Goal: Navigation & Orientation: Find specific page/section

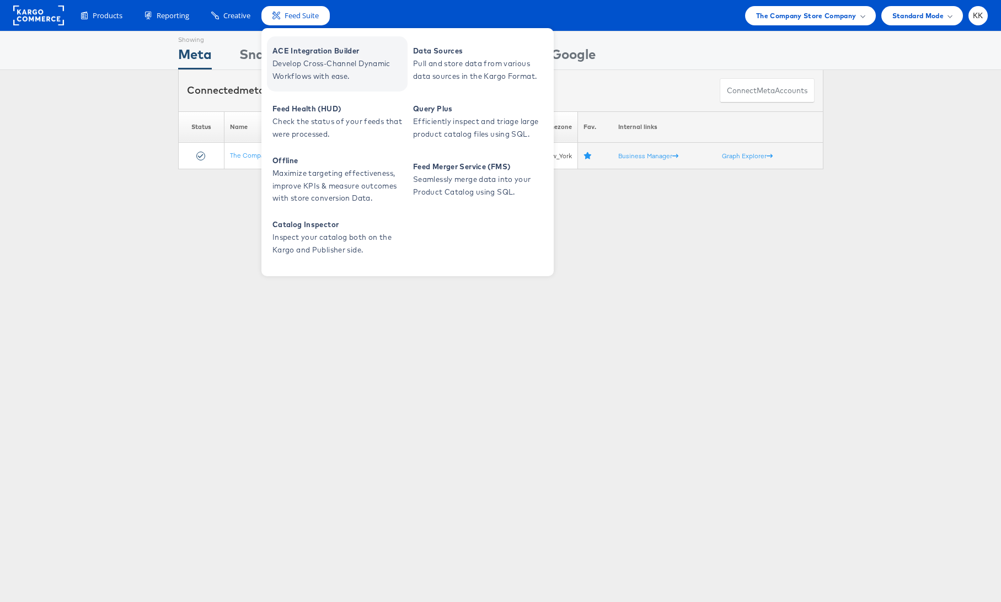
click at [320, 54] on span "ACE Integration Builder" at bounding box center [338, 51] width 132 height 13
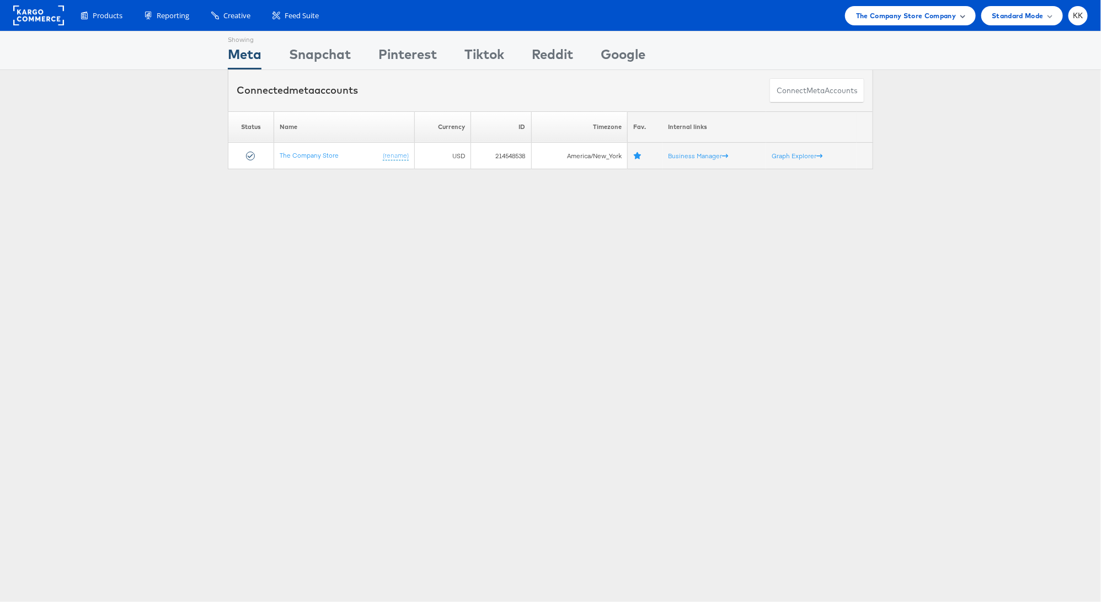
click at [917, 20] on span "The Company Store Company" at bounding box center [906, 16] width 100 height 12
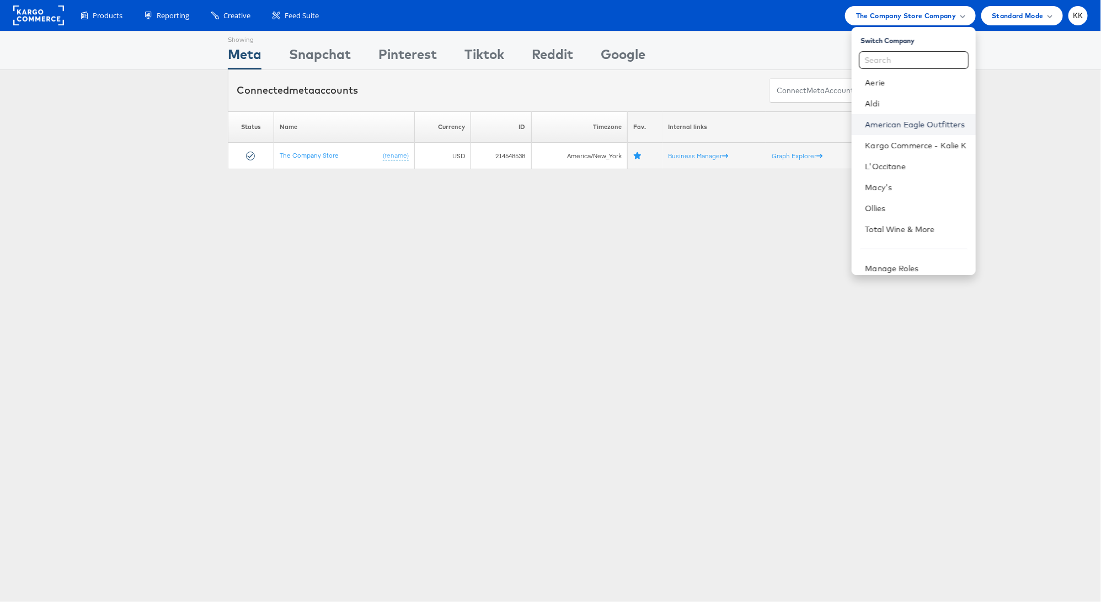
click at [910, 122] on link "American Eagle Outfitters" at bounding box center [915, 124] width 101 height 11
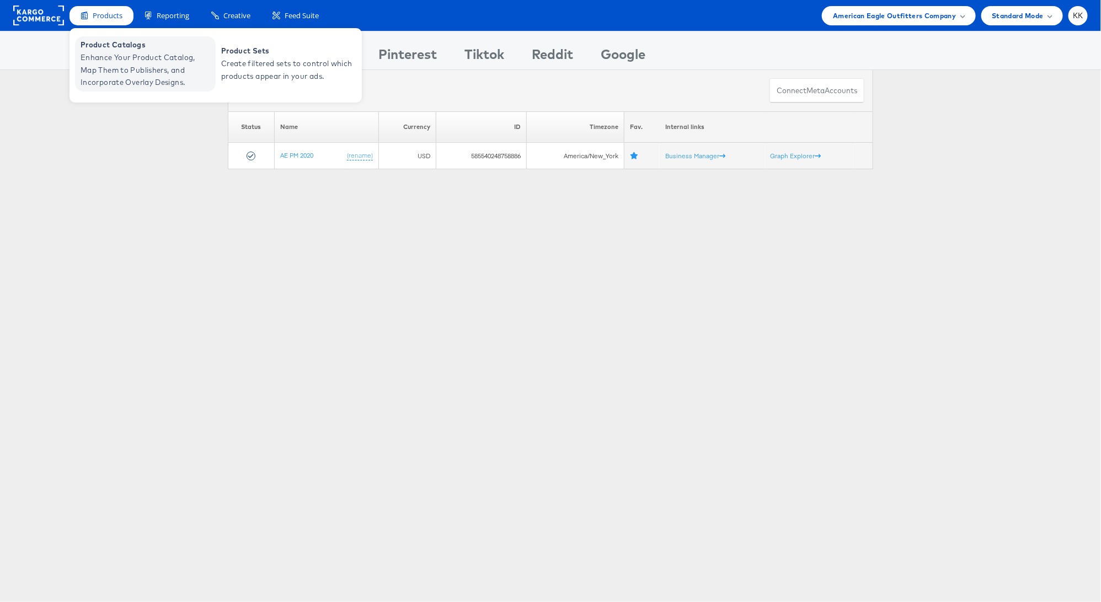
click at [109, 62] on span "Enhance Your Product Catalog, Map Them to Publishers, and Incorporate Overlay D…" at bounding box center [147, 69] width 132 height 37
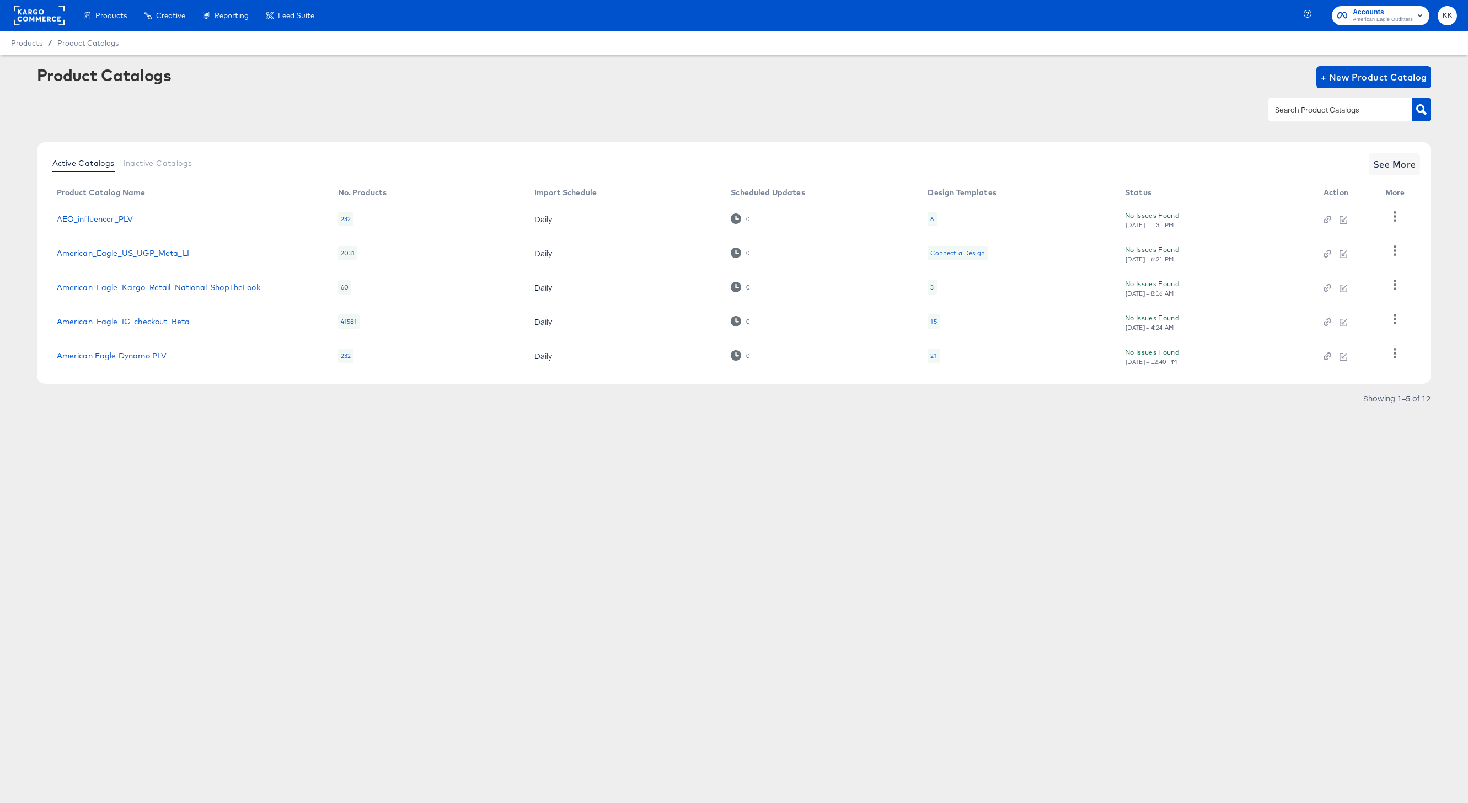
click at [337, 484] on div "Products Creative Reporting Feed Suite Accounts American Eagle Outfitters KK Pr…" at bounding box center [734, 401] width 1468 height 803
